Goal: Transaction & Acquisition: Purchase product/service

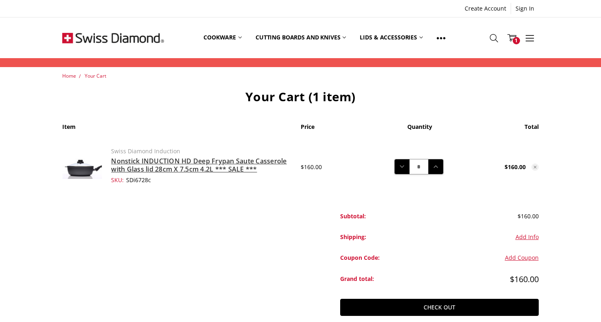
click at [166, 157] on link "Nonstick INDUCTION HD Deep Frypan Saute Casserole with Glass lid 28cm X 7.5cm 4…" at bounding box center [198, 165] width 175 height 17
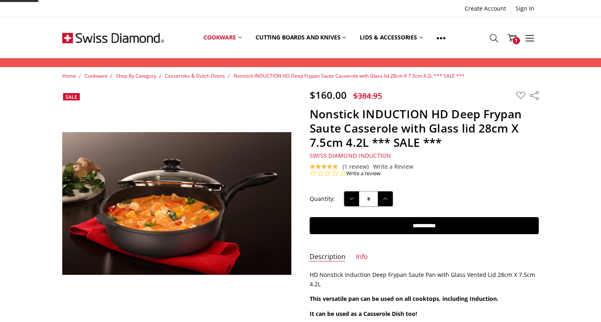
click at [213, 127] on img at bounding box center [322, 251] width 521 height 324
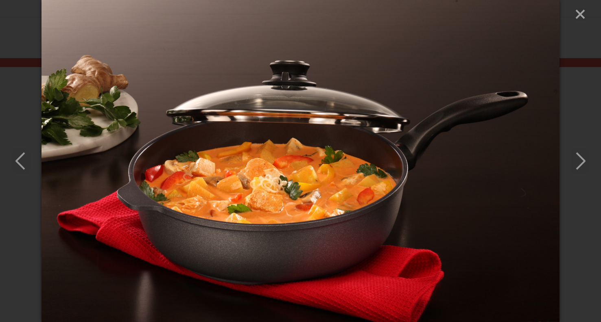
click at [579, 162] on icon "Next" at bounding box center [580, 161] width 18 height 24
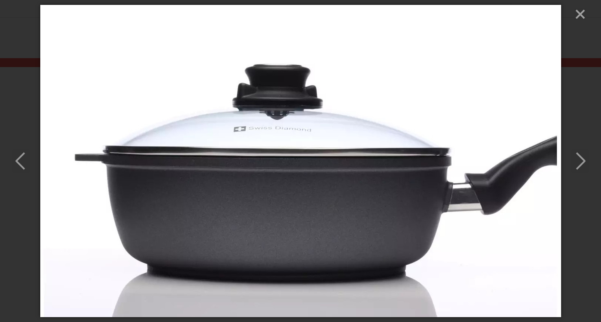
click at [579, 162] on icon "Next" at bounding box center [580, 161] width 18 height 24
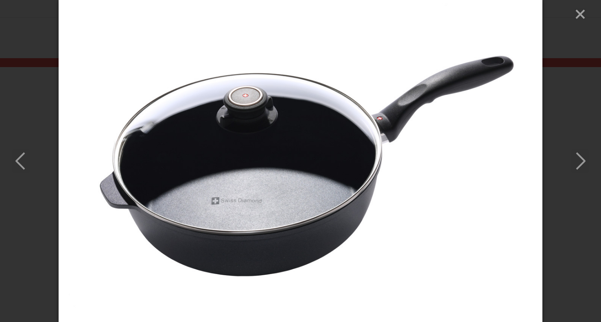
click at [579, 162] on icon "Next" at bounding box center [580, 161] width 18 height 24
click at [573, 14] on div at bounding box center [300, 161] width 601 height 322
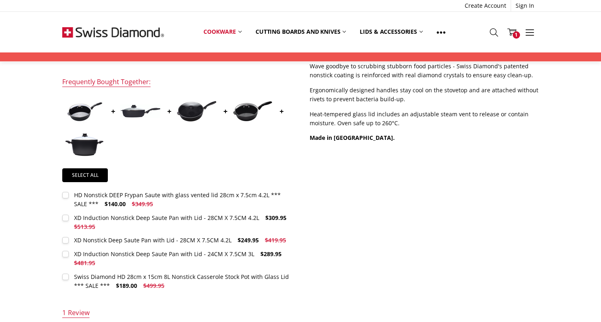
scroll to position [310, 0]
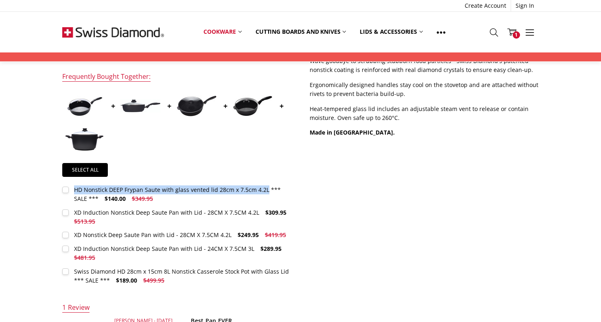
drag, startPoint x: 74, startPoint y: 190, endPoint x: 263, endPoint y: 192, distance: 188.8
click at [263, 192] on div "HD Nonstick DEEP Frypan Saute with glass vented lid 28cm x 7.5cm 4.2L *** SALE …" at bounding box center [177, 194] width 207 height 17
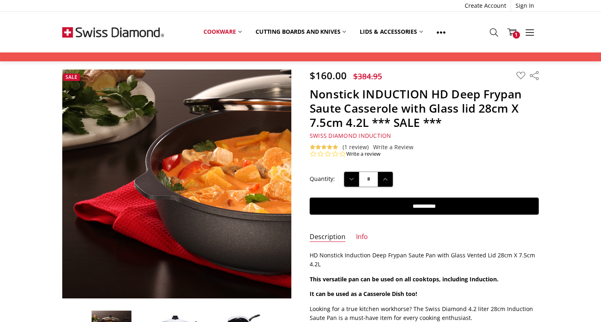
scroll to position [84, 0]
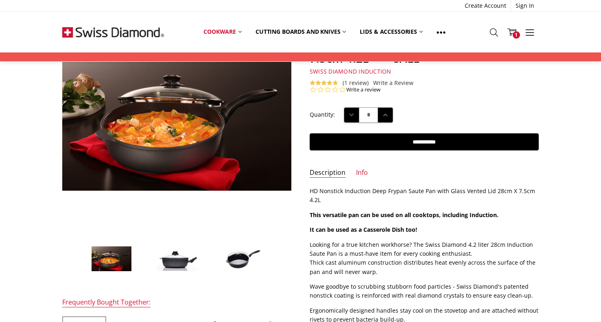
click at [240, 258] on img at bounding box center [242, 259] width 41 height 28
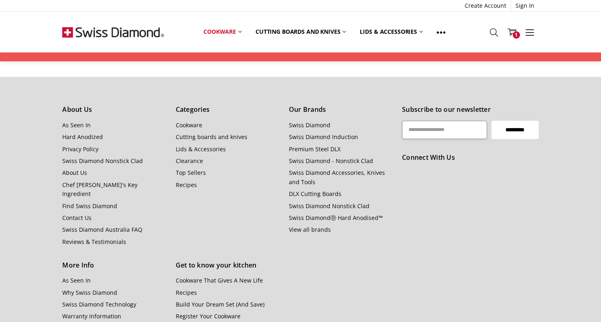
scroll to position [972, 0]
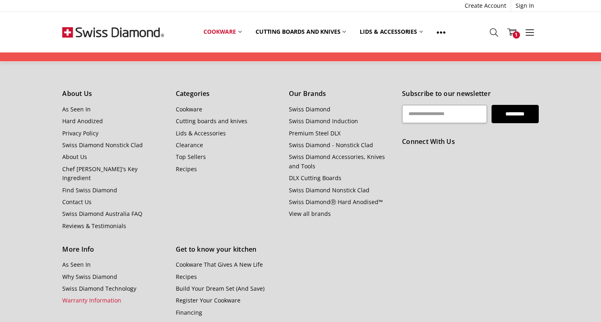
click at [109, 297] on link "Warranty Information" at bounding box center [91, 301] width 59 height 8
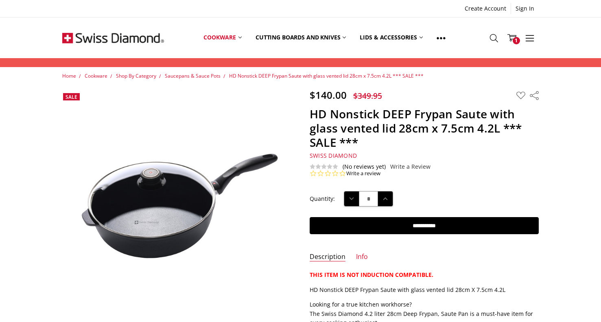
click at [277, 1] on div "Create Account Sign In" at bounding box center [300, 8] width 601 height 17
